Goal: Transaction & Acquisition: Purchase product/service

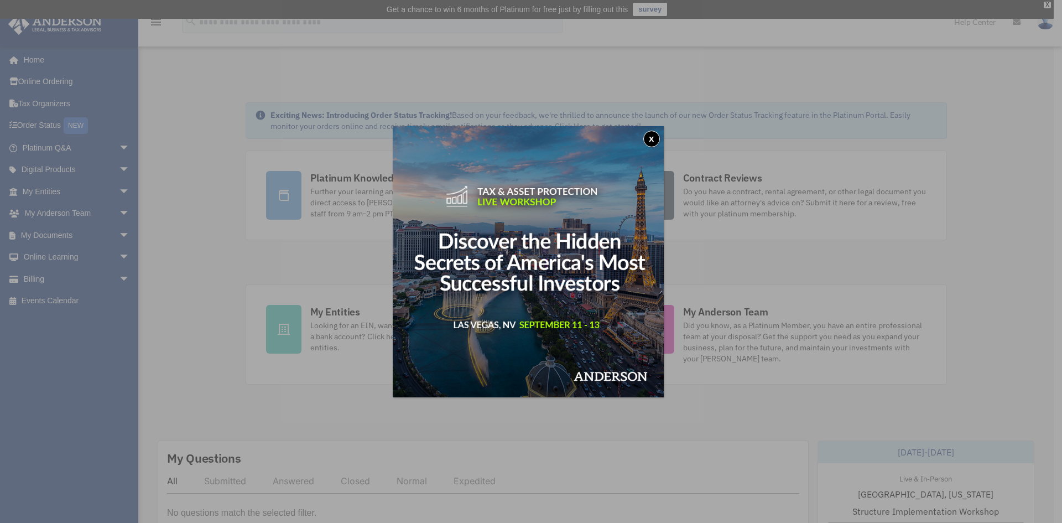
click at [657, 140] on button "x" at bounding box center [651, 139] width 17 height 17
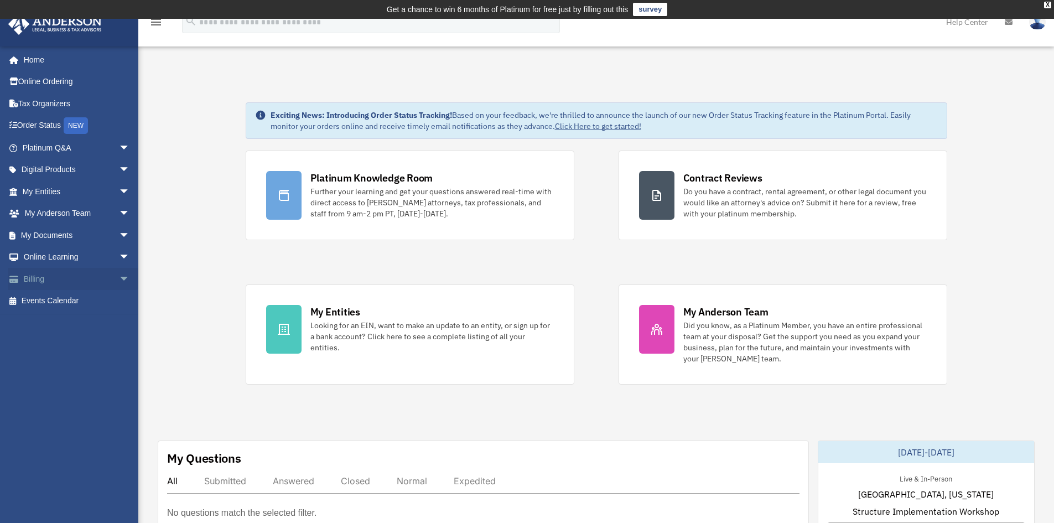
click at [48, 279] on link "Billing arrow_drop_down" at bounding box center [77, 279] width 139 height 22
click at [101, 277] on link "Billing arrow_drop_down" at bounding box center [77, 279] width 139 height 22
click at [119, 280] on span "arrow_drop_down" at bounding box center [130, 279] width 22 height 23
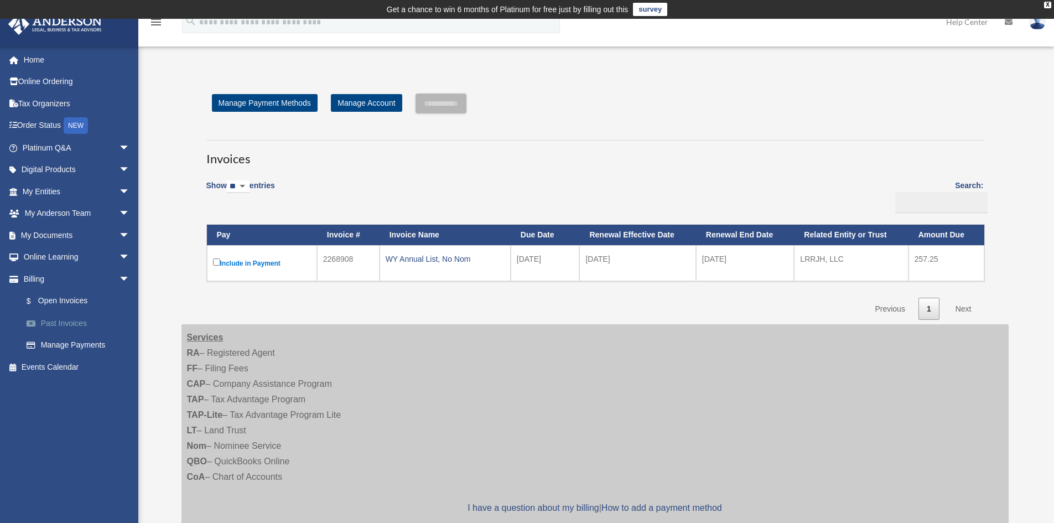
click at [86, 329] on link "Past Invoices" at bounding box center [80, 323] width 131 height 22
click at [58, 322] on link "Past Invoices" at bounding box center [80, 323] width 131 height 22
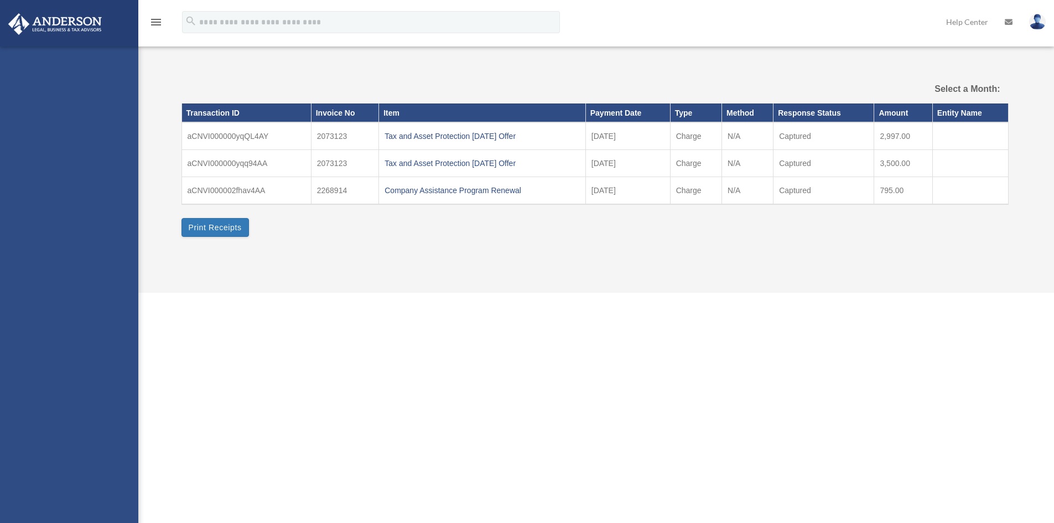
select select
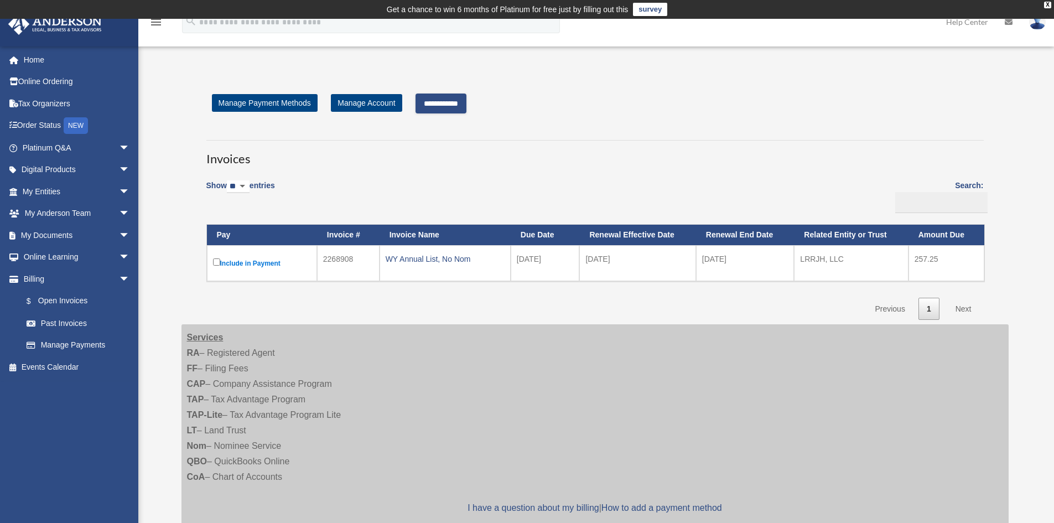
click at [436, 103] on input "**********" at bounding box center [440, 103] width 51 height 20
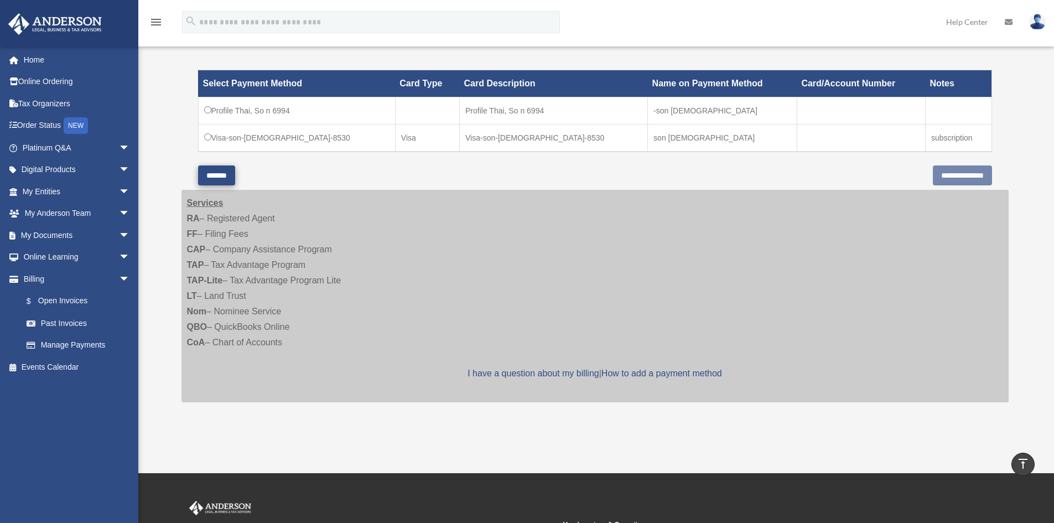
scroll to position [320, 0]
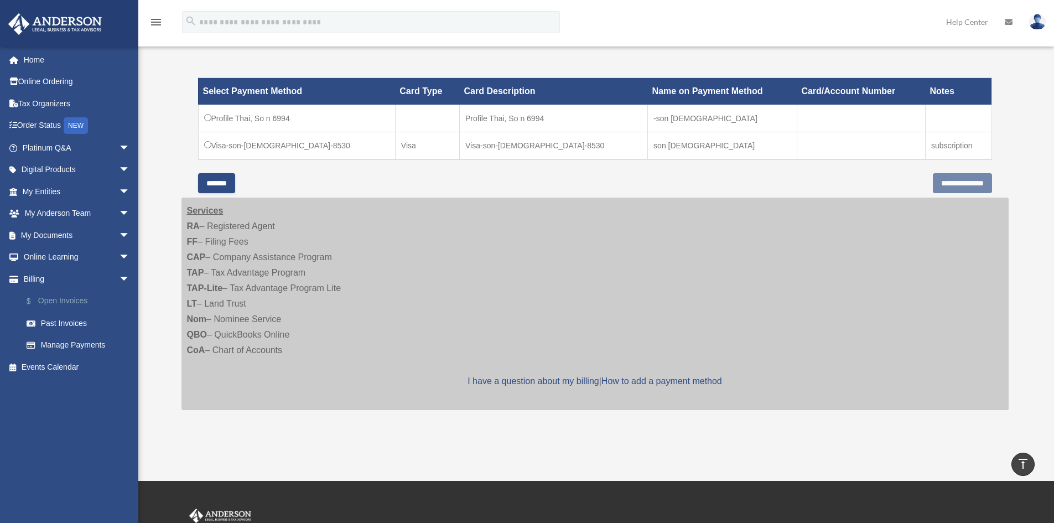
click at [88, 305] on link "$ Open Invoices" at bounding box center [80, 301] width 131 height 23
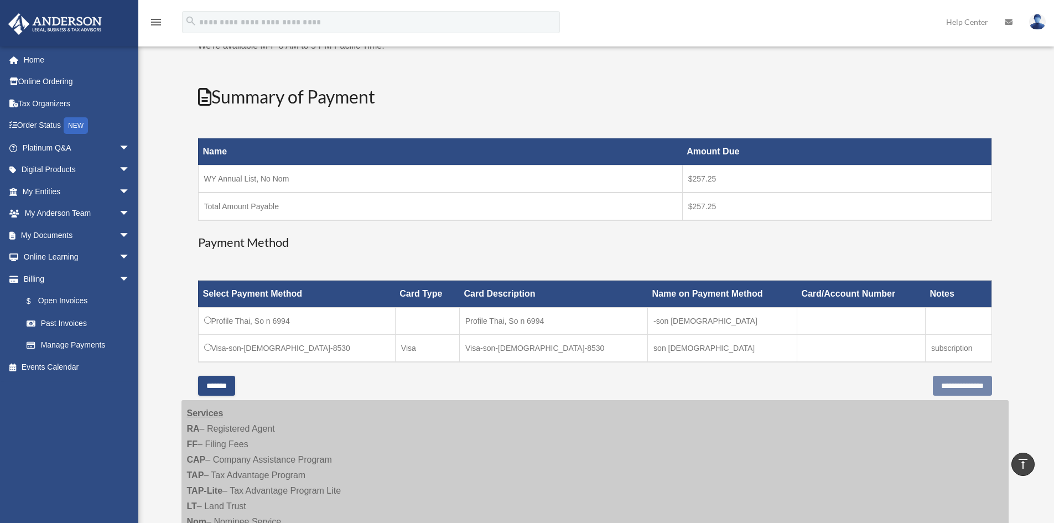
scroll to position [98, 0]
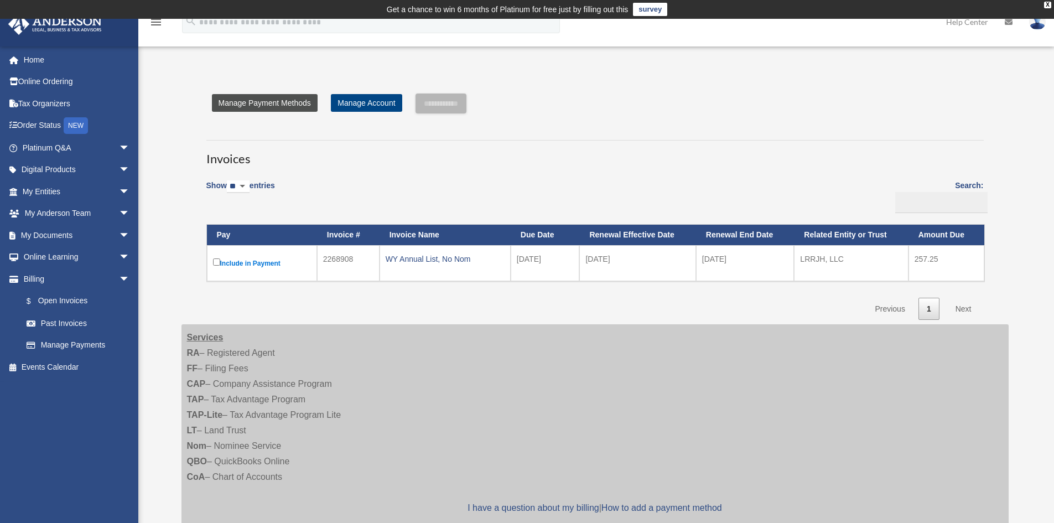
click at [246, 101] on link "Manage Payment Methods" at bounding box center [265, 103] width 106 height 18
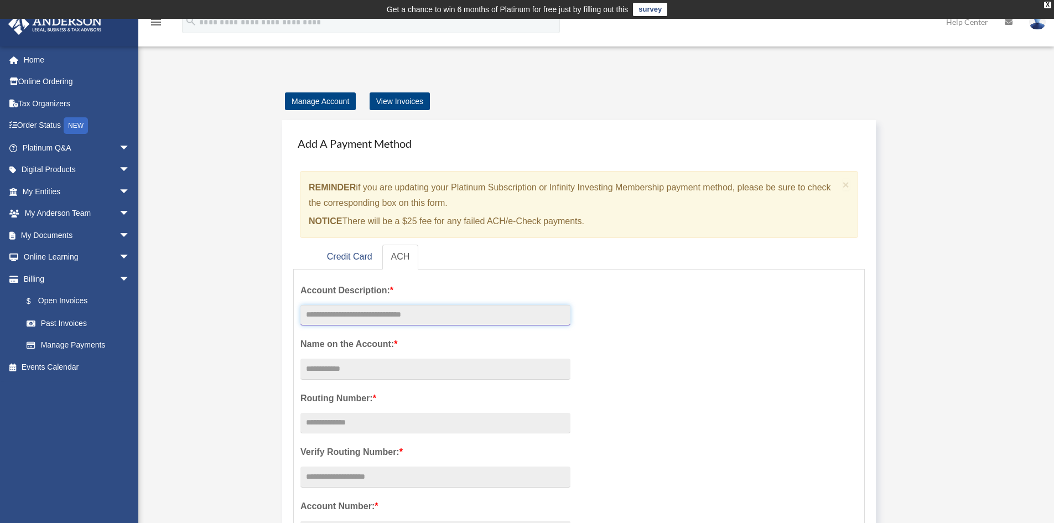
click at [428, 322] on input "text" at bounding box center [435, 315] width 270 height 21
click at [368, 253] on link "Credit Card" at bounding box center [349, 256] width 63 height 25
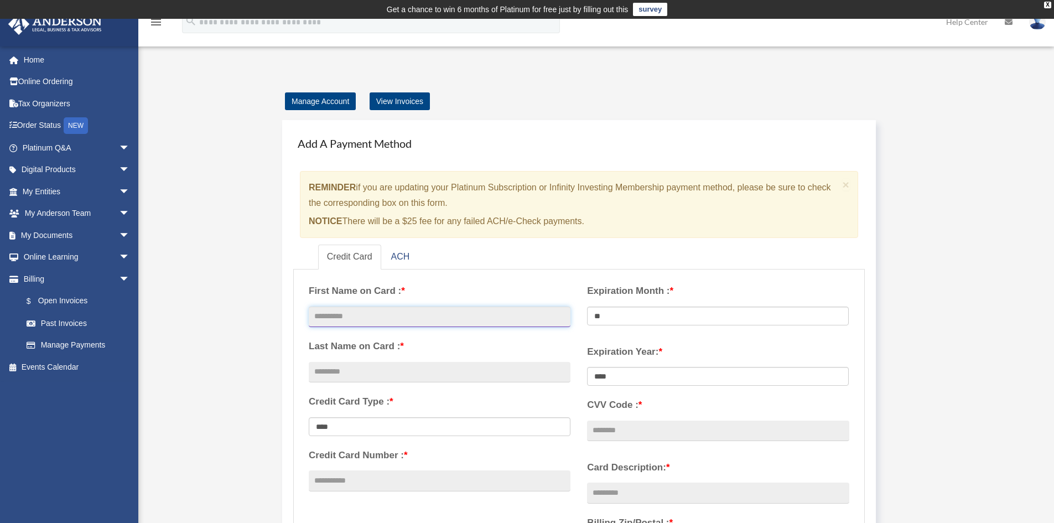
click at [419, 318] on input "text" at bounding box center [440, 316] width 262 height 21
click at [396, 254] on link "ACH" at bounding box center [400, 256] width 37 height 25
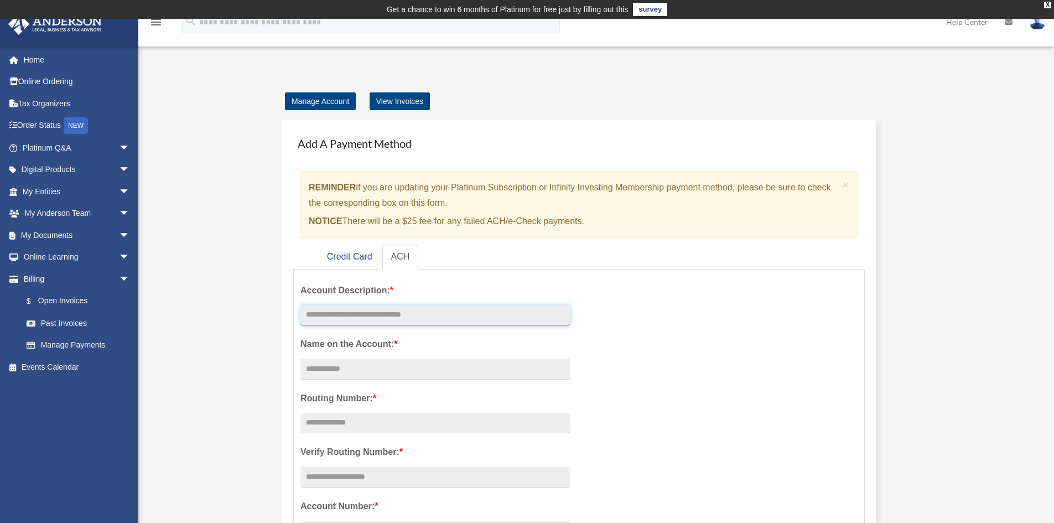
click at [372, 319] on input "text" at bounding box center [435, 315] width 270 height 21
type input "*"
type input "**********"
click at [405, 360] on input "Account Description: *" at bounding box center [435, 368] width 270 height 21
click at [405, 372] on input "Account Description: *" at bounding box center [435, 368] width 270 height 21
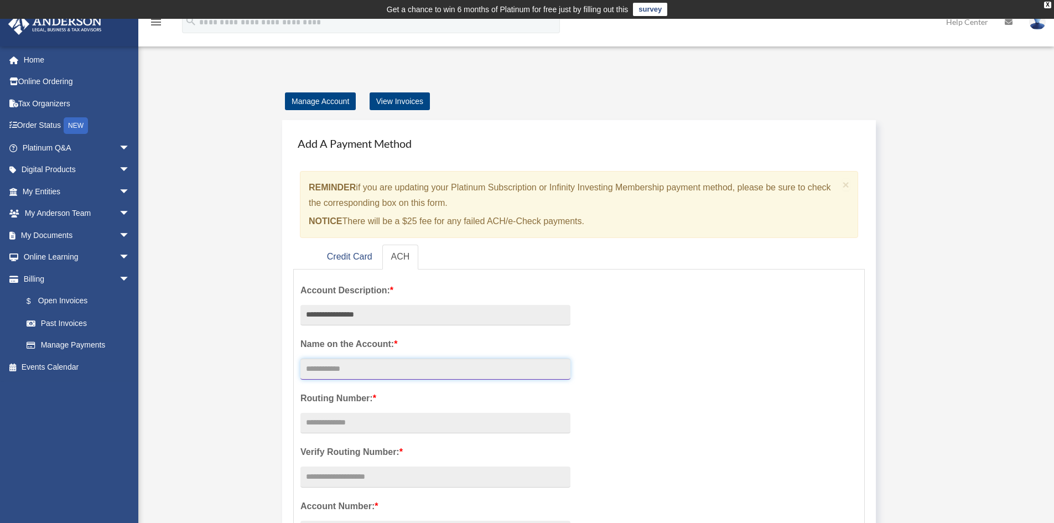
type input "**********"
click at [410, 423] on input "text" at bounding box center [435, 423] width 270 height 21
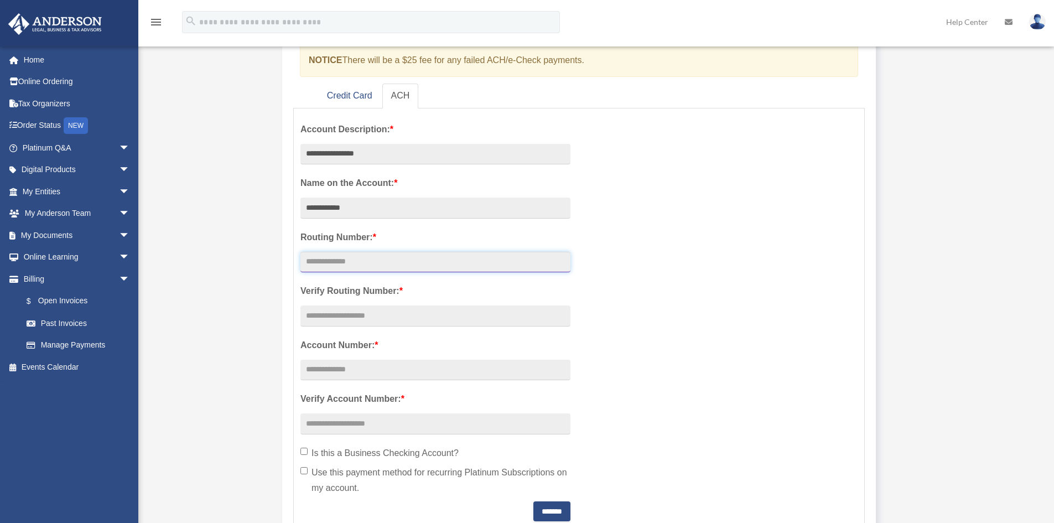
scroll to position [166, 0]
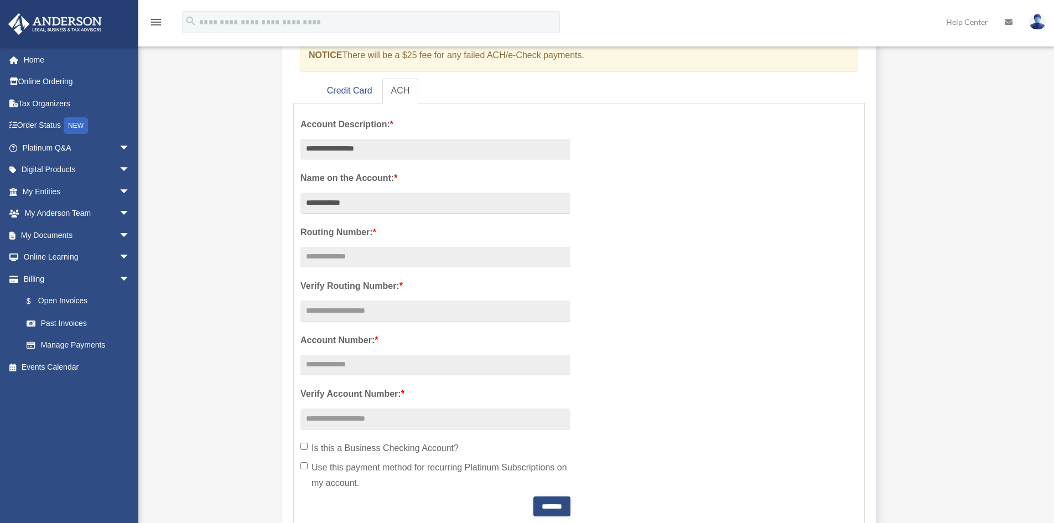
click at [300, 448] on div "**********" at bounding box center [435, 313] width 287 height 406
click at [416, 257] on input "text" at bounding box center [435, 257] width 270 height 21
